Goal: Navigation & Orientation: Find specific page/section

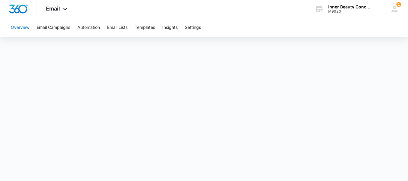
click at [26, 25] on button "Overview" at bounding box center [20, 27] width 19 height 19
click at [22, 24] on button "Overview" at bounding box center [20, 27] width 19 height 19
click at [21, 25] on button "Overview" at bounding box center [20, 27] width 19 height 19
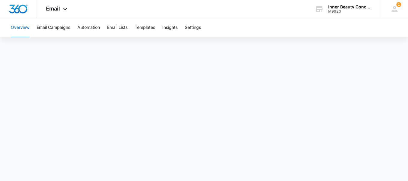
click at [22, 26] on button "Overview" at bounding box center [20, 27] width 19 height 19
click at [57, 9] on span "Email" at bounding box center [53, 8] width 14 height 6
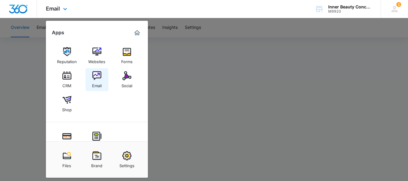
click at [93, 75] on img at bounding box center [96, 75] width 9 height 9
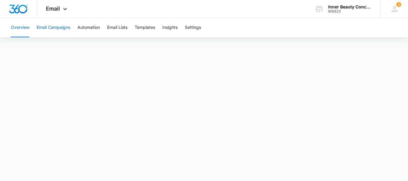
click at [53, 23] on button "Email Campaigns" at bounding box center [54, 27] width 34 height 19
click at [16, 28] on button "Overview" at bounding box center [20, 27] width 19 height 19
click at [62, 9] on icon at bounding box center [65, 10] width 7 height 7
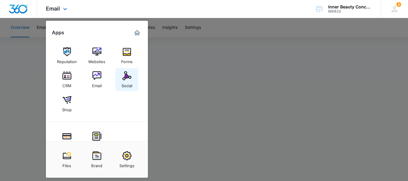
click at [131, 74] on link "Social" at bounding box center [127, 79] width 23 height 23
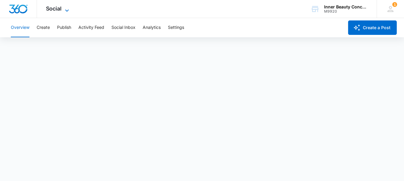
click at [51, 9] on span "Social" at bounding box center [54, 8] width 16 height 6
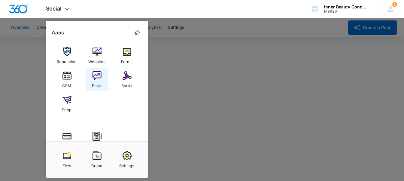
click at [98, 79] on img at bounding box center [96, 75] width 9 height 9
